Goal: Use online tool/utility

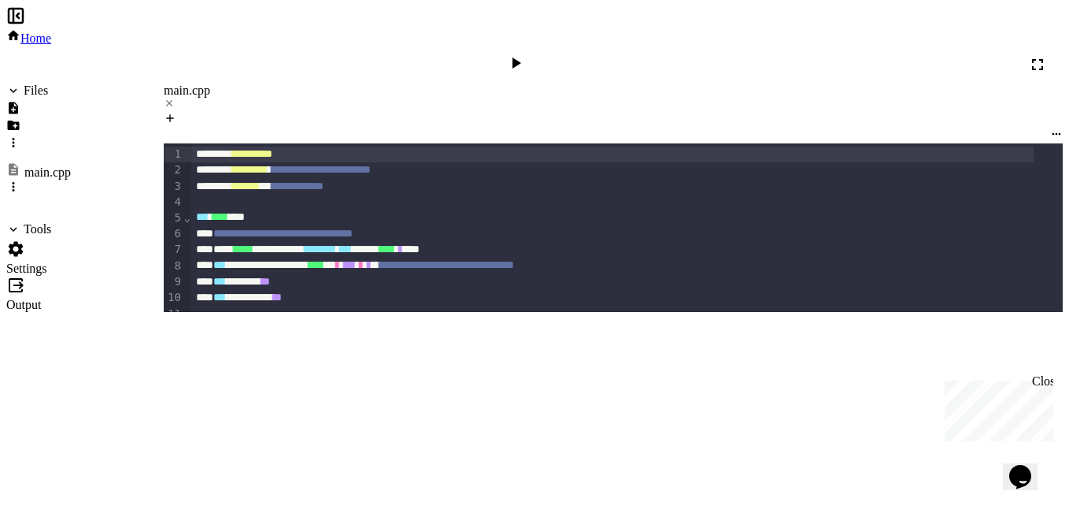
click at [525, 54] on icon at bounding box center [515, 63] width 19 height 19
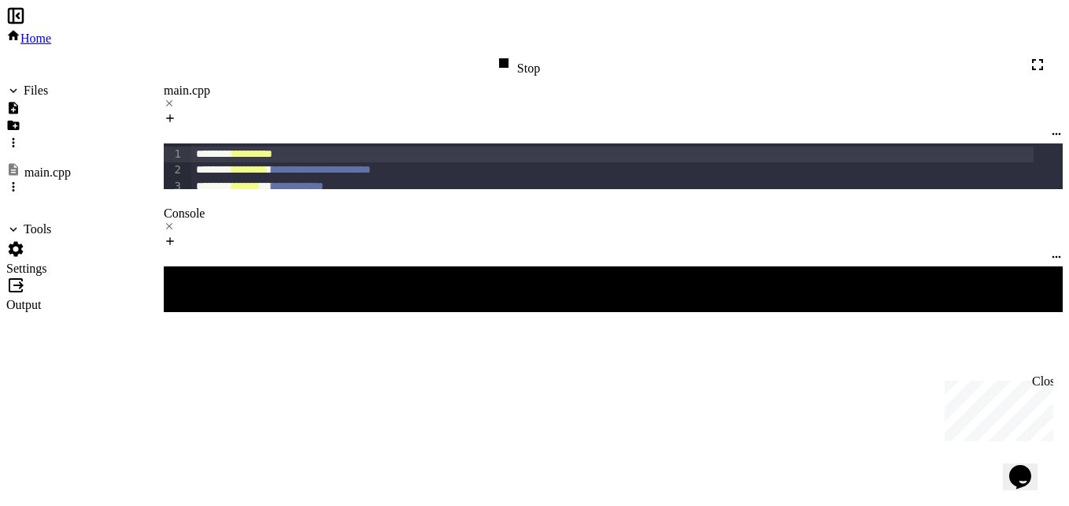
click at [439, 489] on div at bounding box center [603, 495] width 879 height 13
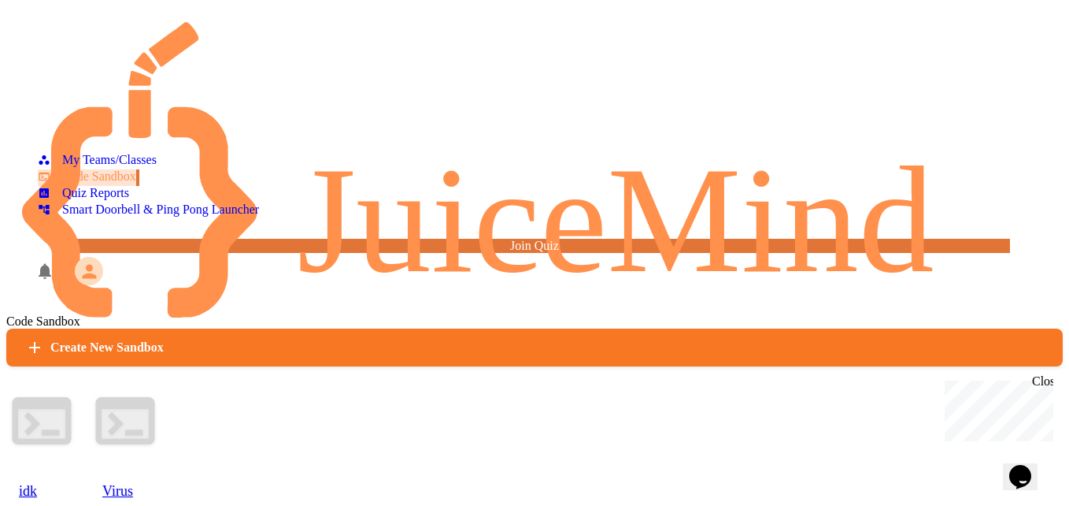
click at [161, 459] on div "Virus" at bounding box center [125, 491] width 71 height 64
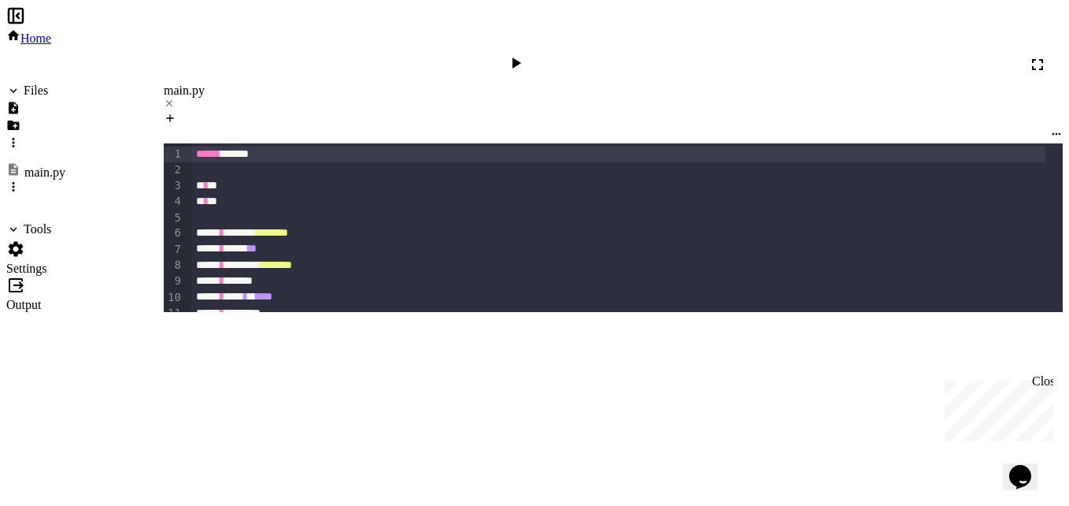
click at [525, 54] on icon at bounding box center [515, 63] width 19 height 19
